Goal: Transaction & Acquisition: Book appointment/travel/reservation

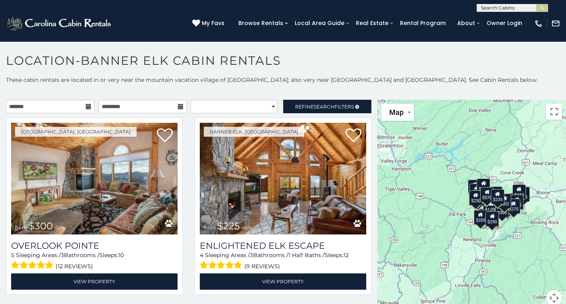
click at [86, 106] on icon at bounding box center [89, 107] width 6 height 6
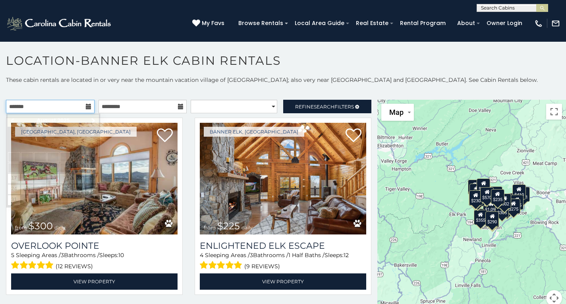
click at [63, 106] on input "text" at bounding box center [50, 106] width 89 height 13
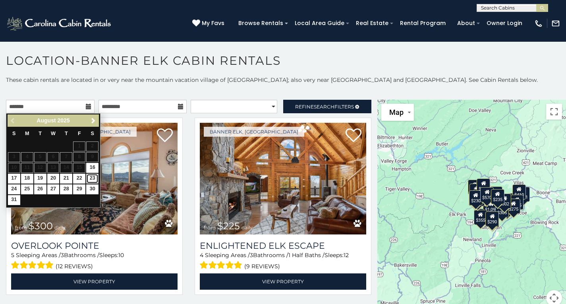
click at [94, 177] on link "23" at bounding box center [92, 179] width 12 height 10
type input "**********"
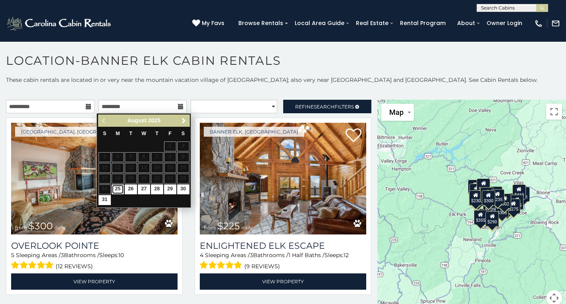
click at [118, 189] on link "25" at bounding box center [118, 189] width 12 height 10
type input "**********"
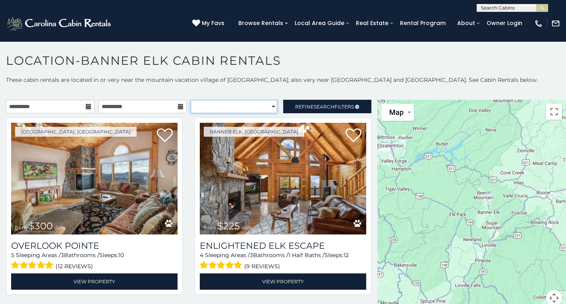
click at [219, 106] on select "**********" at bounding box center [234, 106] width 87 height 13
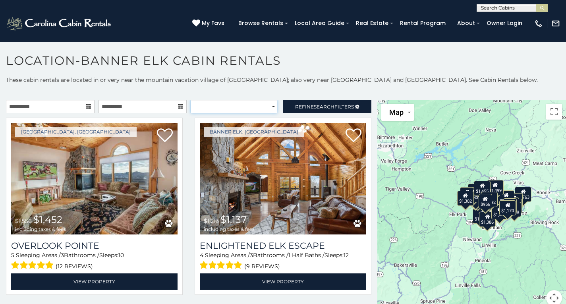
click at [219, 106] on select "**********" at bounding box center [234, 106] width 87 height 13
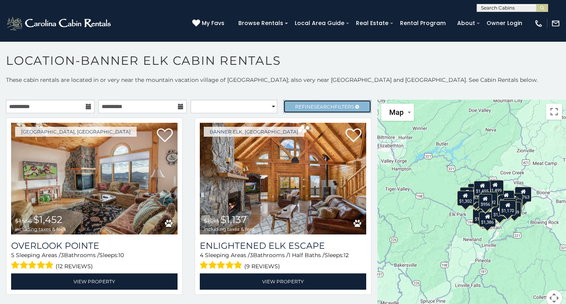
click at [335, 106] on span "Refine Search Filters" at bounding box center [324, 107] width 59 height 6
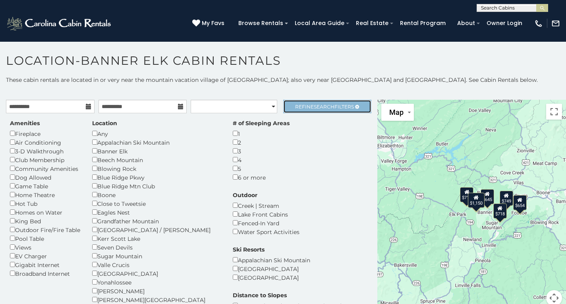
click at [338, 106] on span "Refine Search Filters" at bounding box center [324, 107] width 59 height 6
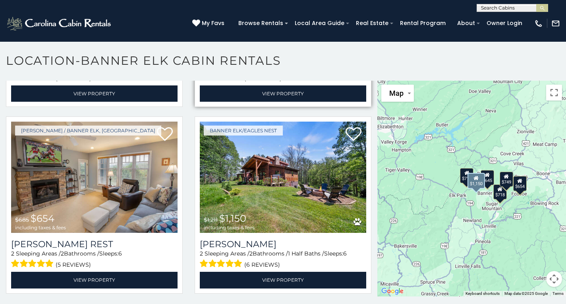
scroll to position [4, 0]
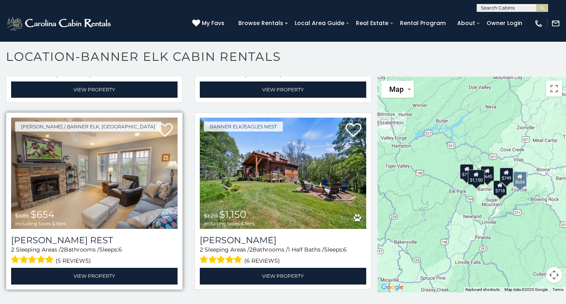
click at [63, 187] on img at bounding box center [94, 174] width 166 height 112
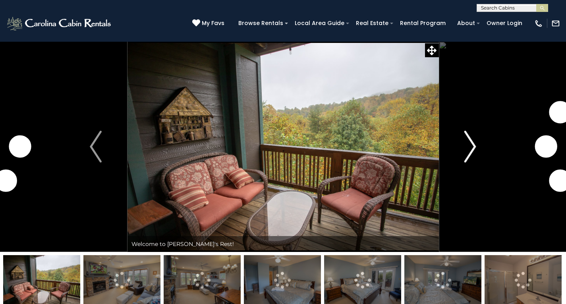
click at [470, 150] on img "Next" at bounding box center [470, 147] width 12 height 32
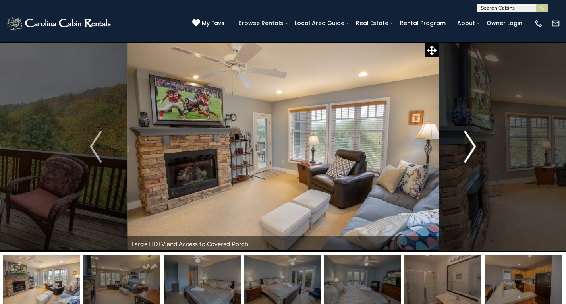
click at [467, 148] on img "Next" at bounding box center [470, 147] width 12 height 32
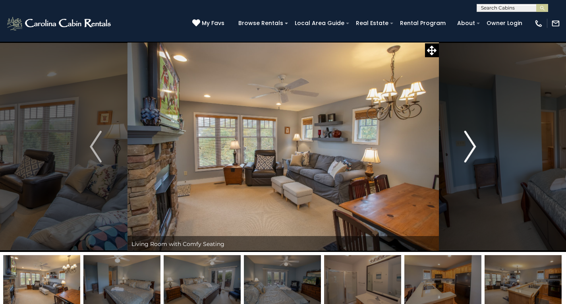
click at [467, 148] on img "Next" at bounding box center [470, 147] width 12 height 32
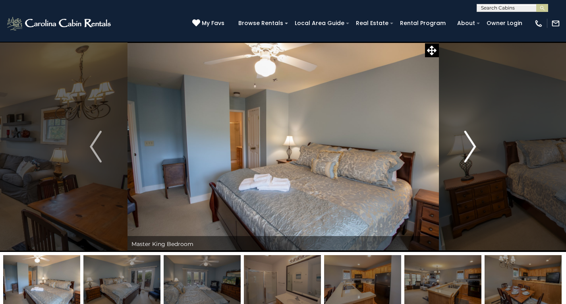
click at [467, 148] on img "Next" at bounding box center [470, 147] width 12 height 32
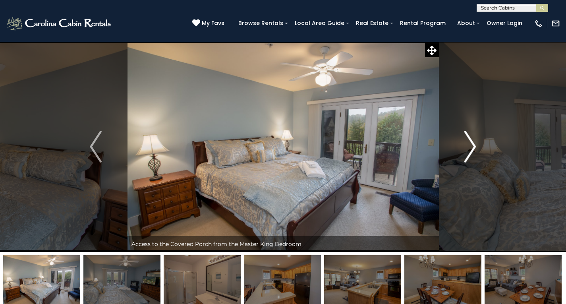
click at [467, 148] on img "Next" at bounding box center [470, 147] width 12 height 32
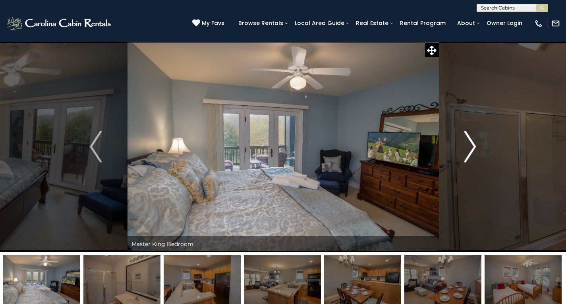
click at [467, 148] on img "Next" at bounding box center [470, 147] width 12 height 32
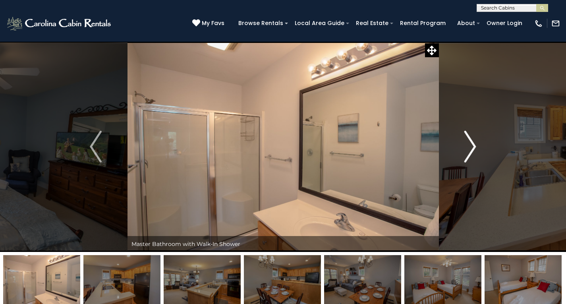
click at [467, 148] on img "Next" at bounding box center [470, 147] width 12 height 32
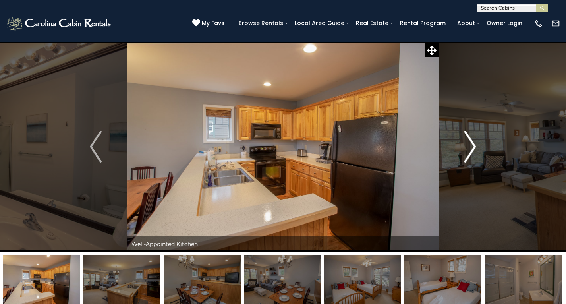
click at [467, 148] on img "Next" at bounding box center [470, 147] width 12 height 32
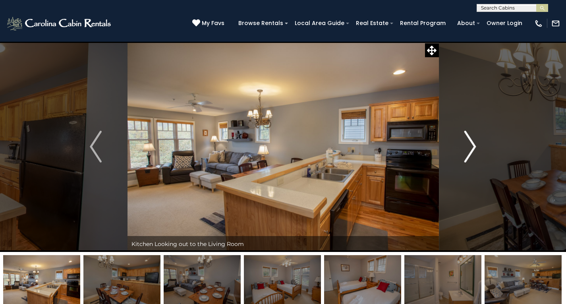
click at [467, 148] on img "Next" at bounding box center [470, 147] width 12 height 32
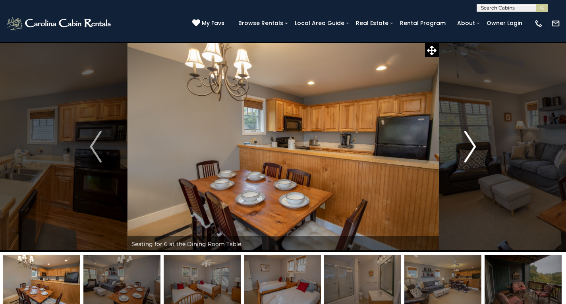
click at [467, 148] on img "Next" at bounding box center [470, 147] width 12 height 32
